Goal: Information Seeking & Learning: Learn about a topic

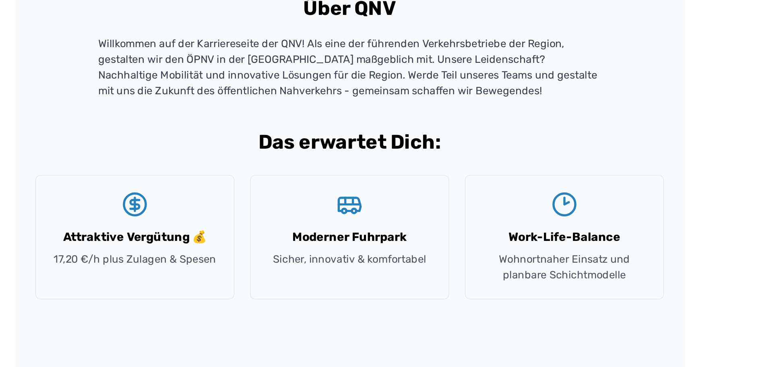
scroll to position [526, 0]
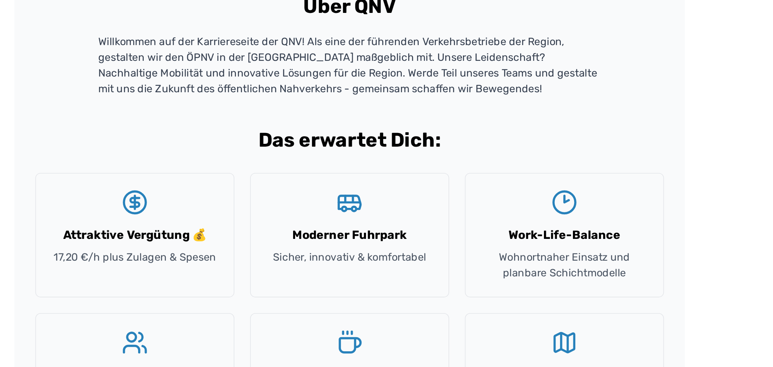
click at [247, 287] on h3 "Attraktive Vergütung 💰" at bounding box center [255, 285] width 88 height 11
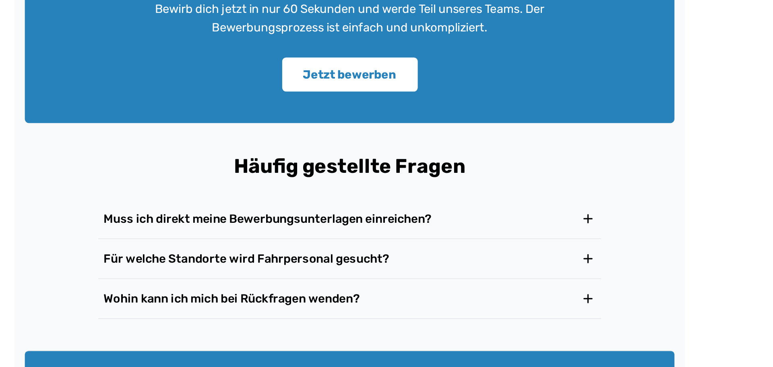
scroll to position [1185, 0]
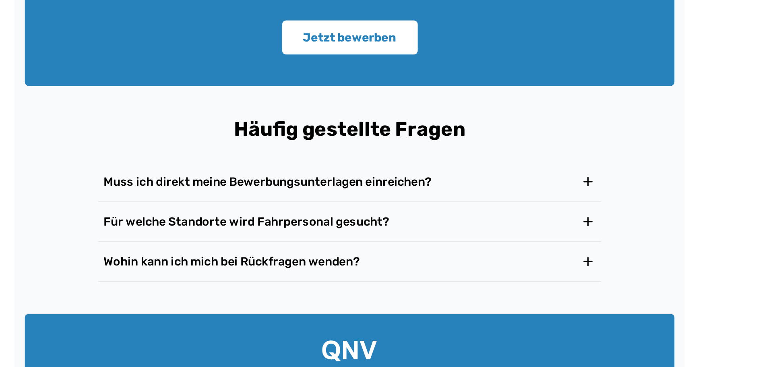
click at [310, 280] on h3 "Für welche Standorte wird Fahrpersonal gesucht?" at bounding box center [322, 276] width 175 height 11
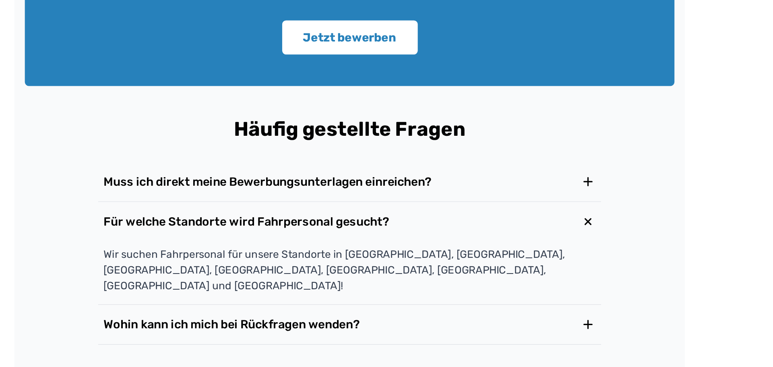
click at [241, 276] on h3 "Für welche Standorte wird Fahrpersonal gesucht?" at bounding box center [322, 276] width 175 height 11
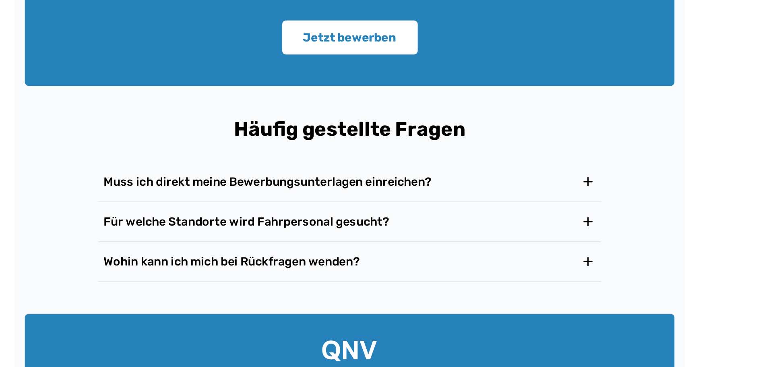
click at [216, 268] on div "Häufig gestellte Fragen Muss ich direkt meine Bewerbungsunterlagen einreichen? …" at bounding box center [386, 263] width 399 height 101
